Goal: Transaction & Acquisition: Purchase product/service

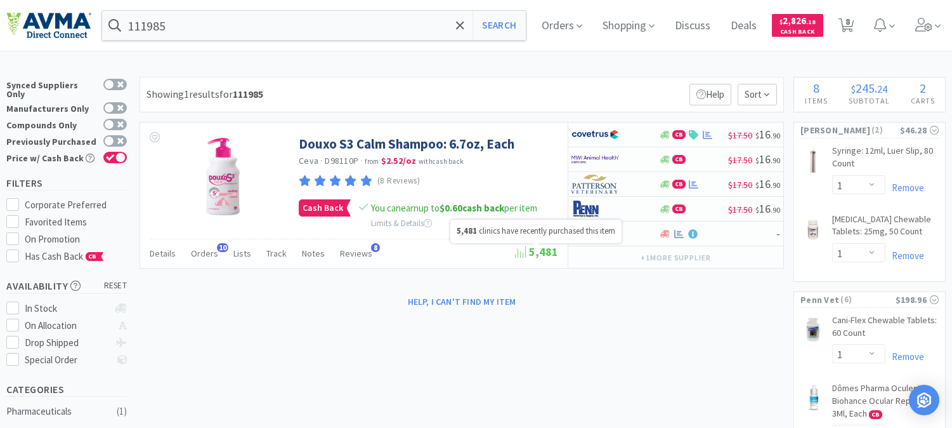
select select "1"
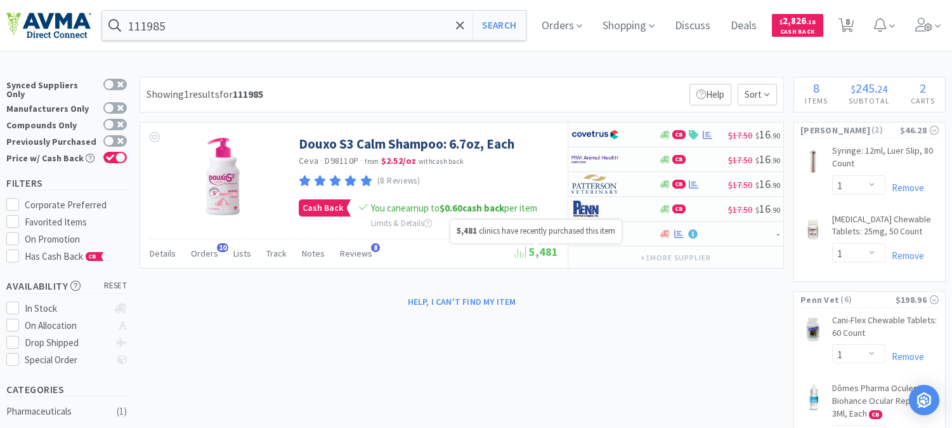
select select "1"
click at [170, 27] on input "111985" at bounding box center [314, 25] width 424 height 29
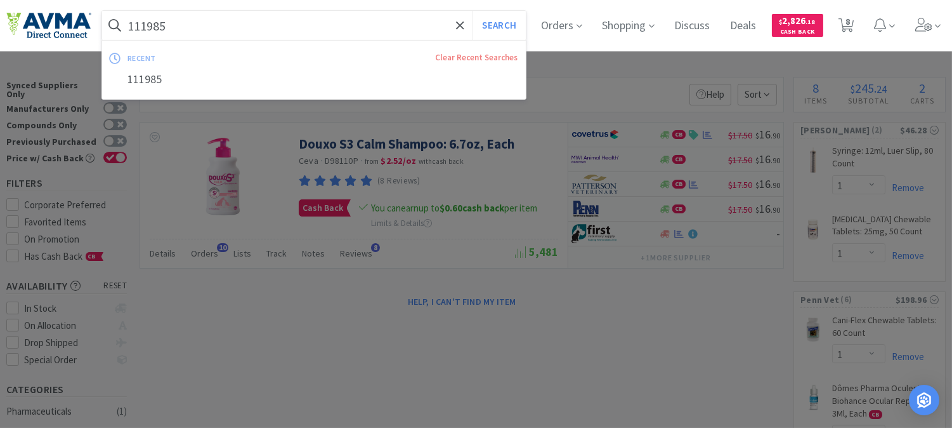
click at [201, 37] on input "111985" at bounding box center [314, 25] width 424 height 29
paste input "PVS8920"
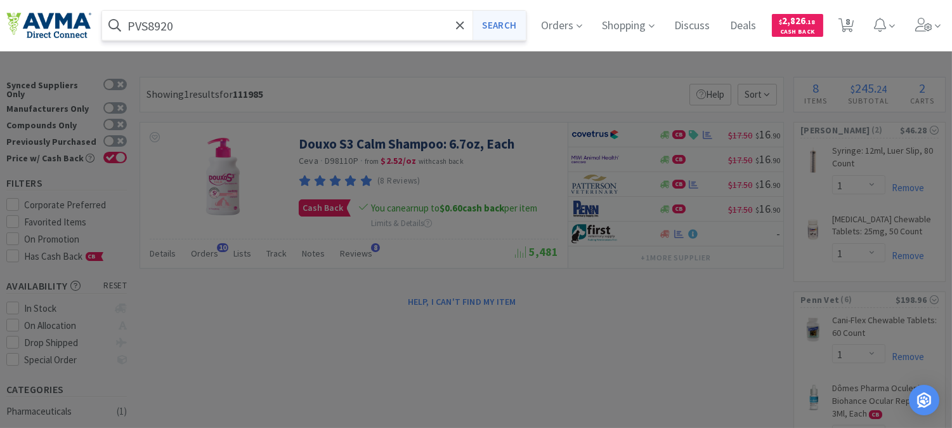
type input "PVS8920"
click at [498, 29] on button "Search" at bounding box center [499, 25] width 53 height 29
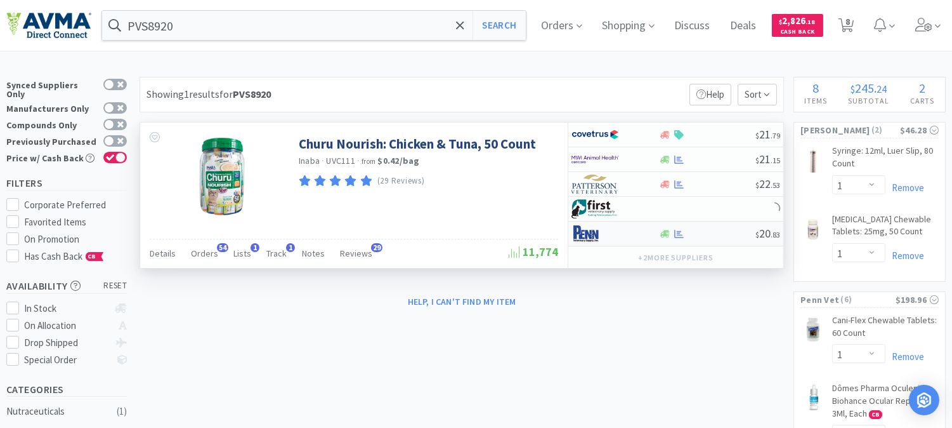
click at [587, 235] on img at bounding box center [596, 233] width 48 height 19
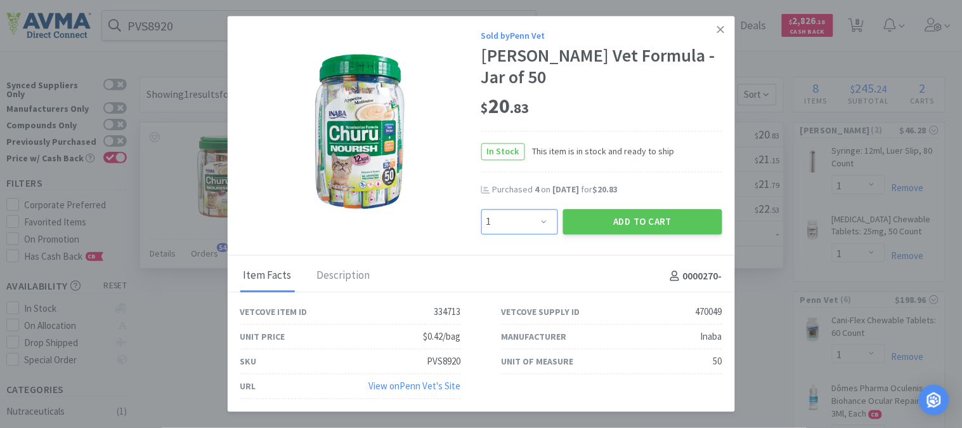
click at [540, 220] on select "Enter Quantity 1 2 3 4 5 6 7 8 9 10 11 12 13 14 15 16 17 18 19 20 Enter Quantity" at bounding box center [519, 221] width 77 height 25
select select "2"
click at [481, 209] on select "Enter Quantity 1 2 3 4 5 6 7 8 9 10 11 12 13 14 15 16 17 18 19 20 Enter Quantity" at bounding box center [519, 221] width 77 height 25
click at [613, 223] on button "Add to Cart" at bounding box center [642, 221] width 159 height 25
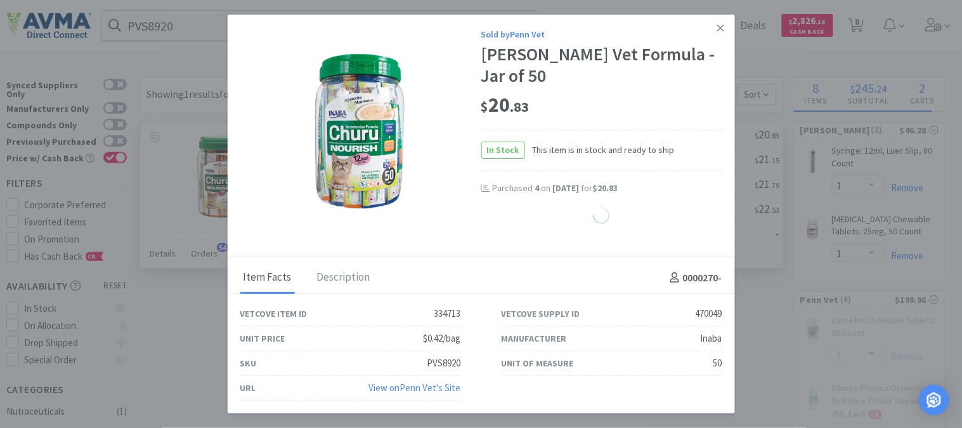
select select "2"
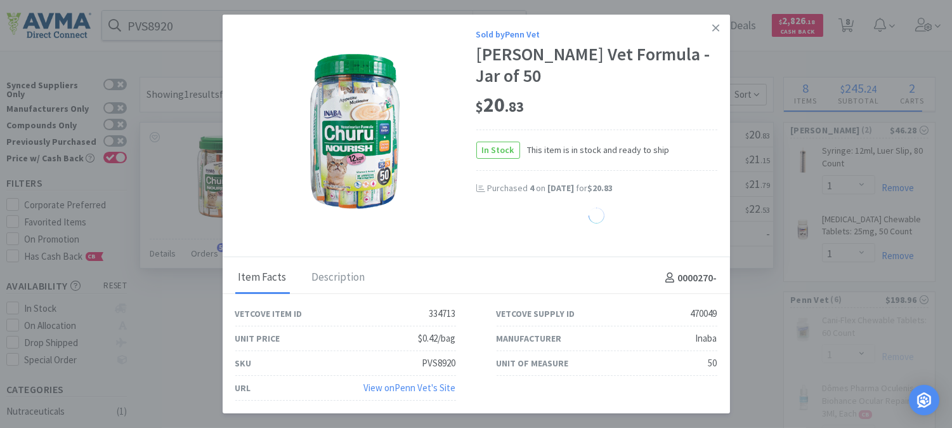
select select "1"
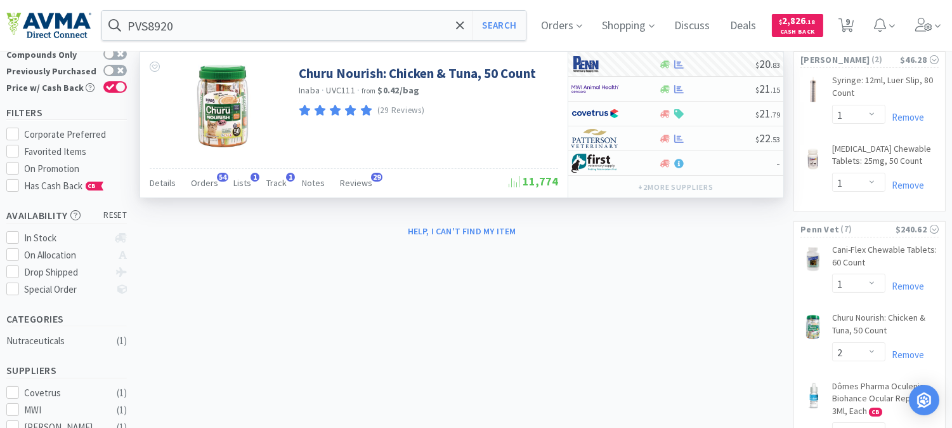
scroll to position [141, 0]
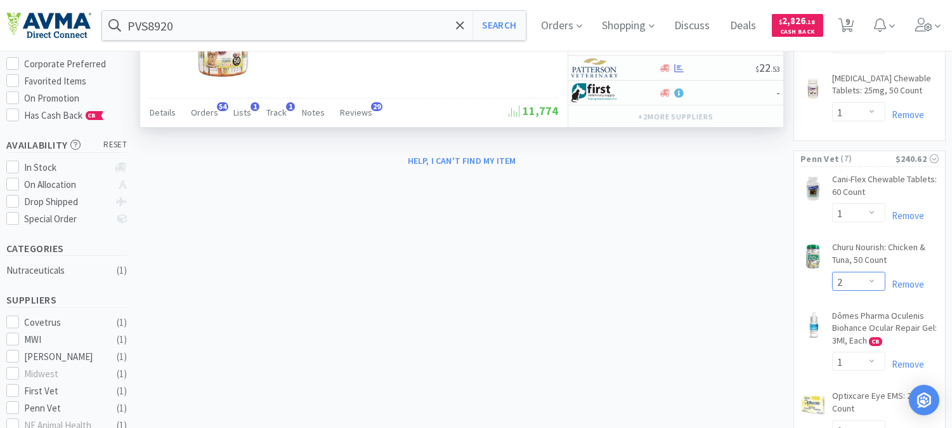
click at [869, 280] on select "Enter Quantity 1 2 3 4 5 6 7 8 9 10 11 12 13 14 15 16 17 18 19 20 Enter Quantity" at bounding box center [858, 280] width 53 height 19
click at [832, 271] on select "Enter Quantity 1 2 3 4 5 6 7 8 9 10 11 12 13 14 15 16 17 18 19 20 Enter Quantity" at bounding box center [858, 280] width 53 height 19
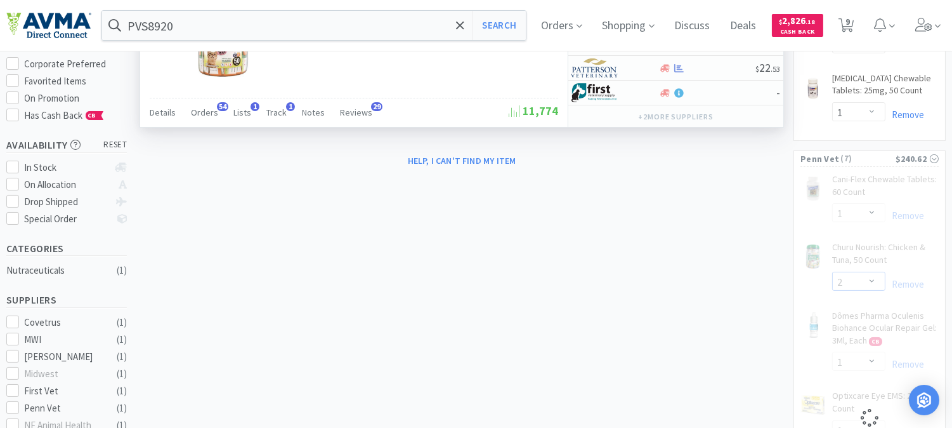
select select "3"
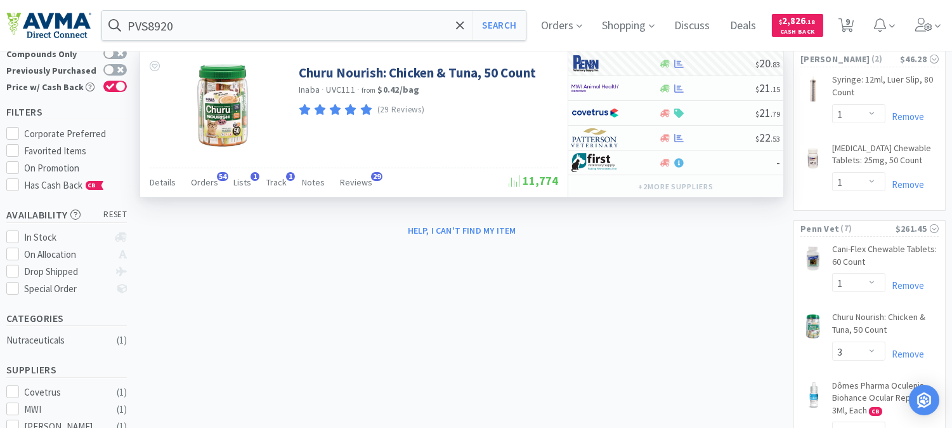
scroll to position [70, 0]
